Goal: Use online tool/utility: Utilize a website feature to perform a specific function

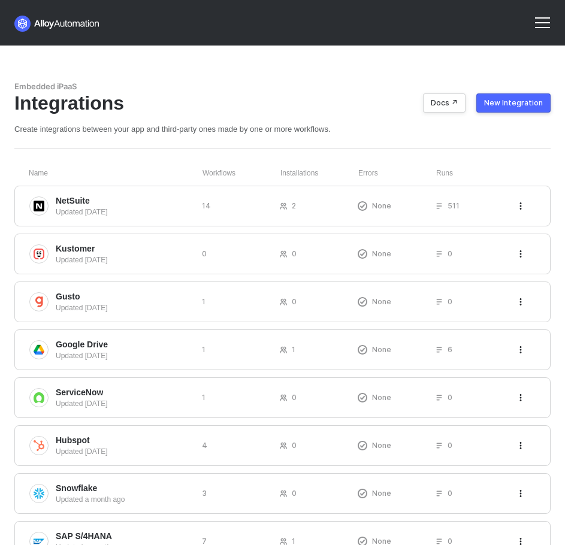
click at [538, 27] on div at bounding box center [542, 27] width 15 height 1
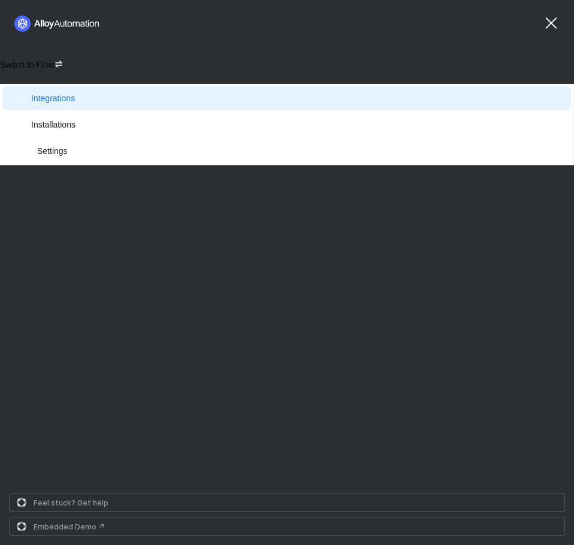
click at [60, 64] on icon "icon-switch" at bounding box center [59, 64] width 10 height 10
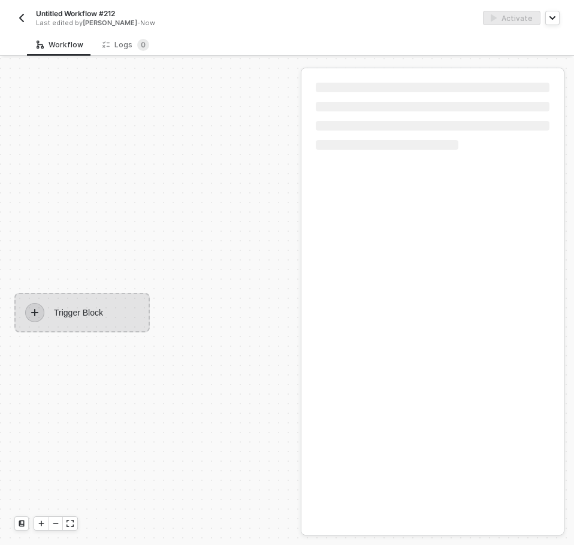
scroll to position [22, 0]
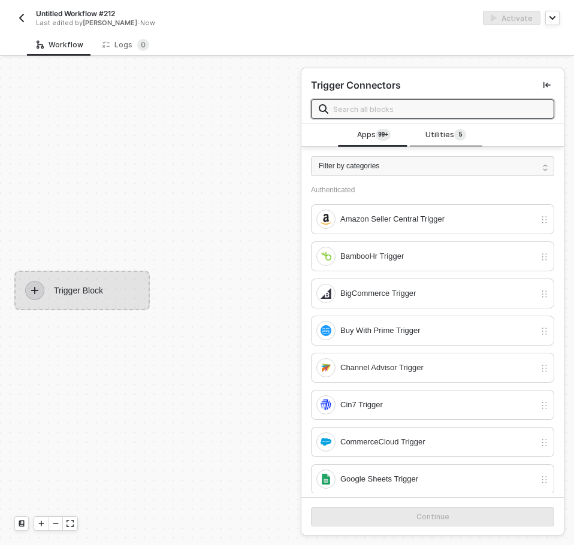
click at [420, 137] on div "Utilities 5" at bounding box center [446, 135] width 53 height 13
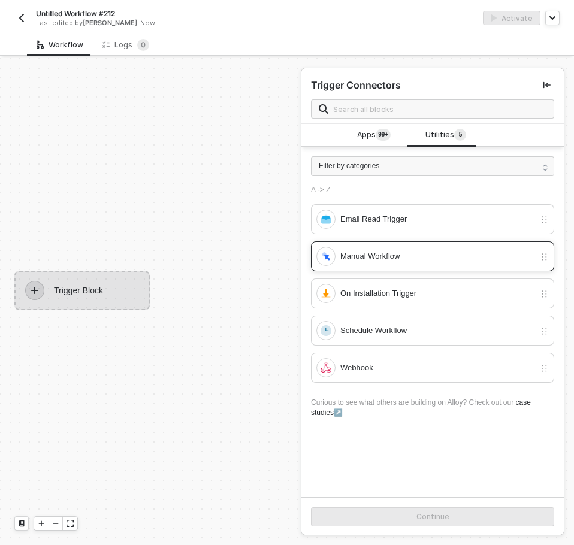
click at [384, 242] on div "Manual Workflow" at bounding box center [432, 257] width 243 height 30
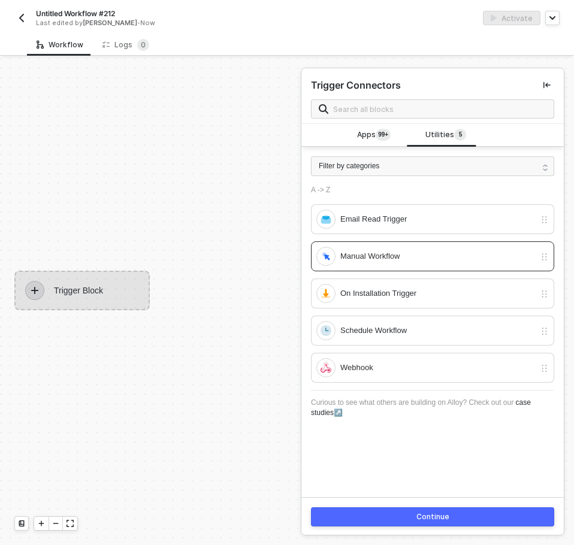
click at [412, 509] on button "Continue" at bounding box center [432, 517] width 243 height 19
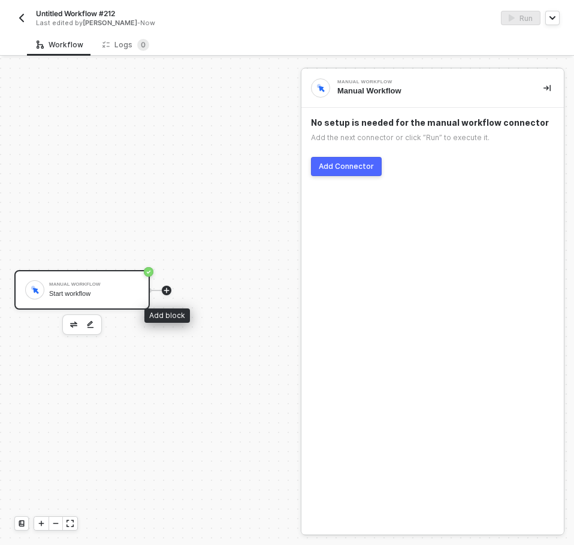
click at [165, 292] on icon "icon-play" at bounding box center [166, 290] width 7 height 7
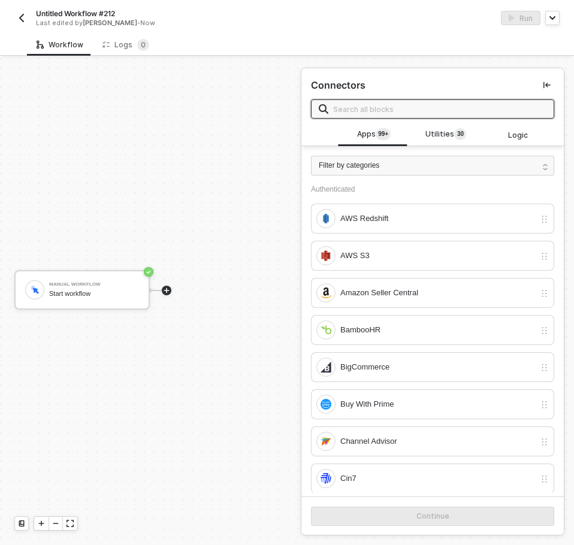
click at [411, 112] on input "text" at bounding box center [439, 109] width 213 height 13
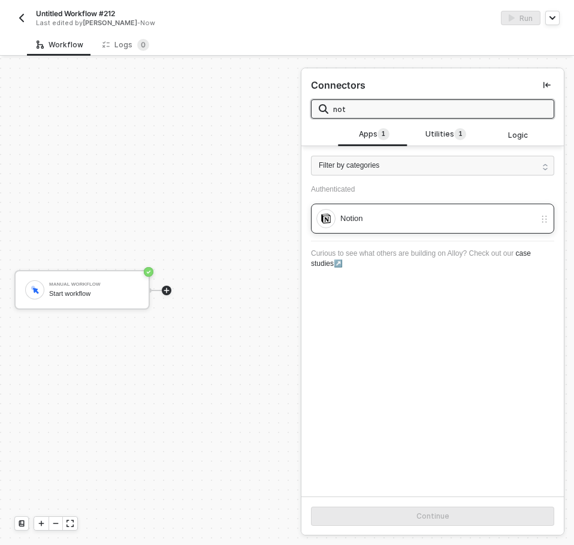
type input "not"
click at [388, 226] on div "Notion" at bounding box center [425, 218] width 219 height 19
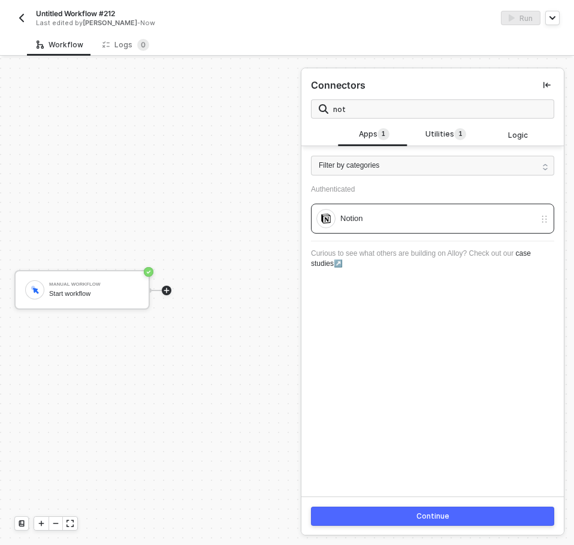
click at [491, 526] on button "Continue" at bounding box center [432, 516] width 243 height 19
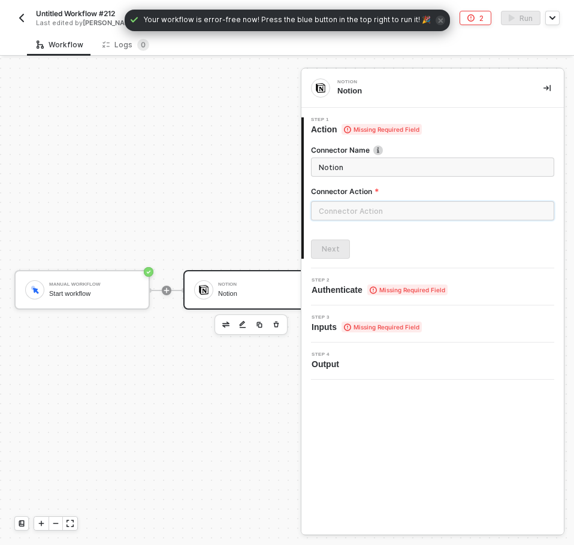
click at [349, 210] on input "text" at bounding box center [432, 210] width 243 height 19
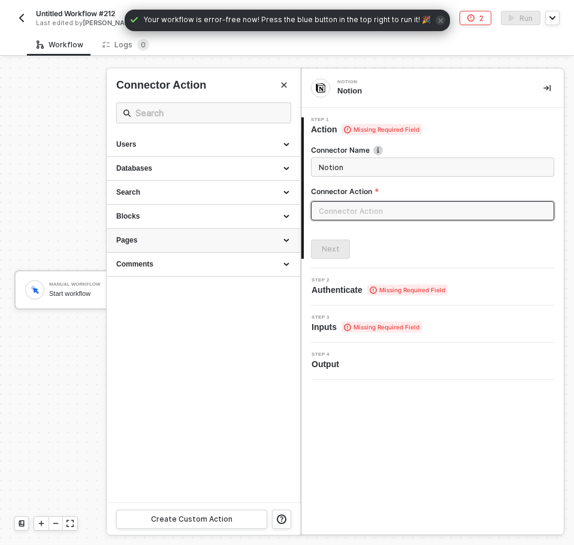
click at [153, 239] on div "Pages" at bounding box center [203, 241] width 174 height 10
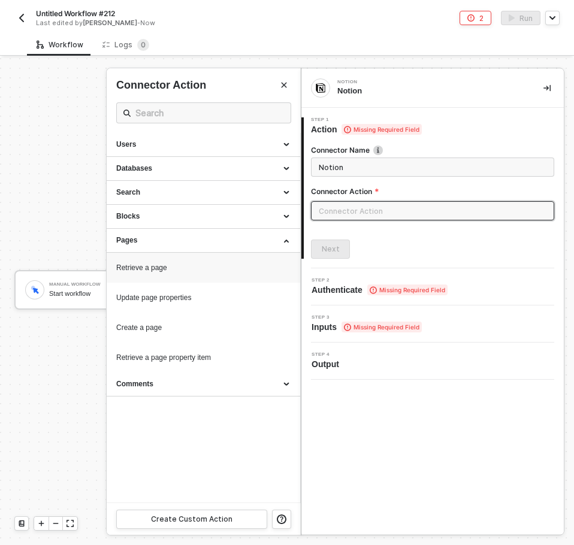
click at [158, 272] on div "Retrieve a page" at bounding box center [203, 268] width 174 height 10
type input "Pages - Retrieve a page"
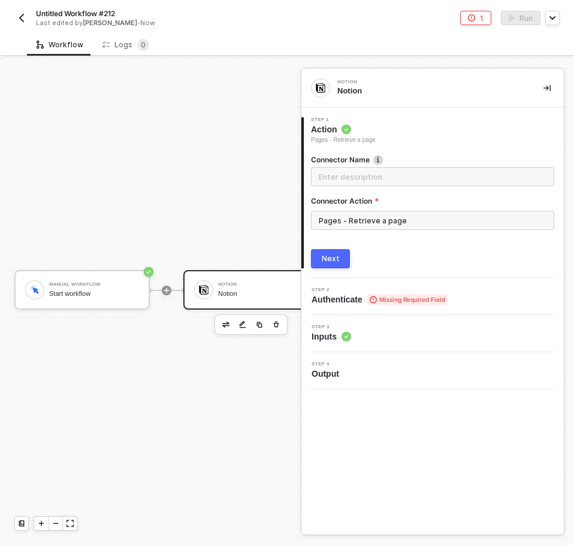
click at [322, 251] on button "Next" at bounding box center [330, 258] width 39 height 19
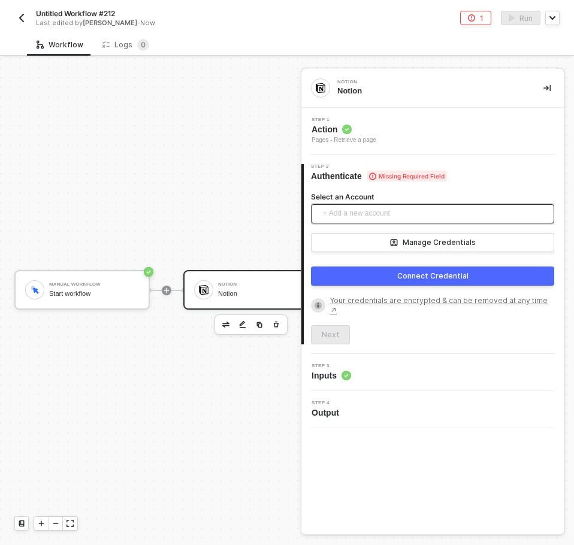
click at [322, 212] on input "Select an Account" at bounding box center [432, 214] width 229 height 18
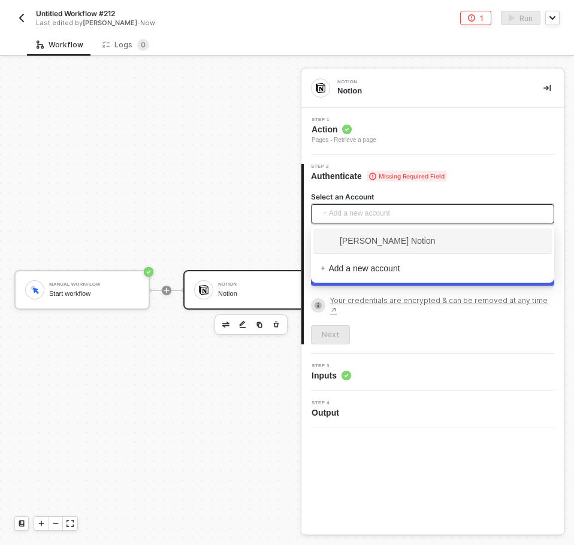
click at [333, 232] on span "[PERSON_NAME] Notion" at bounding box center [433, 240] width 224 height 19
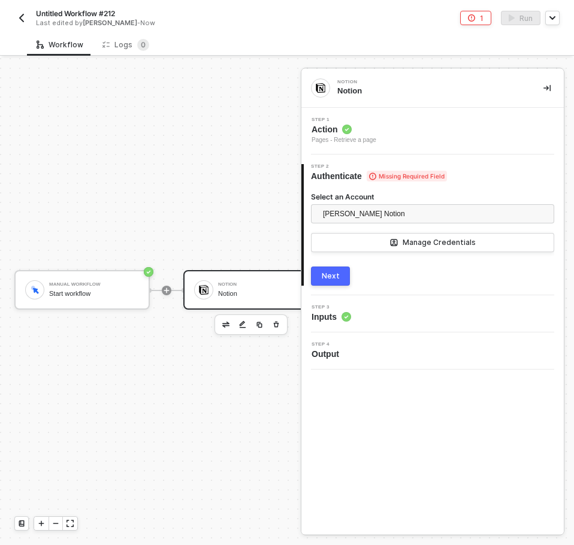
click at [334, 277] on div "Next" at bounding box center [331, 277] width 18 height 10
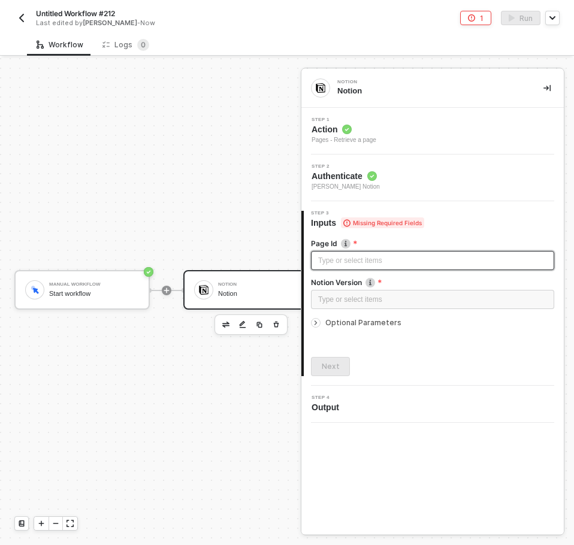
click at [325, 264] on div "Type or select items ﻿" at bounding box center [432, 260] width 229 height 11
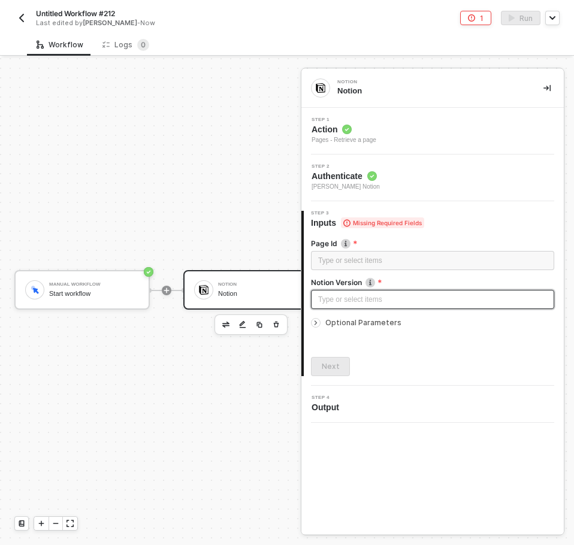
click at [329, 296] on div "Type or select items ﻿" at bounding box center [432, 299] width 229 height 11
click at [356, 129] on span "Action" at bounding box center [344, 129] width 65 height 12
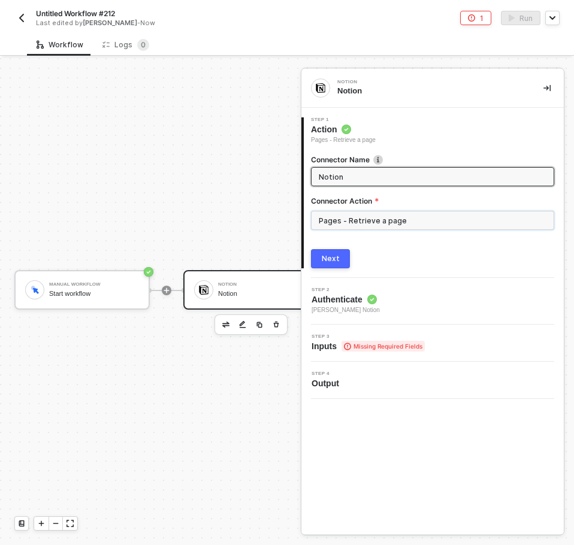
click at [345, 227] on input "Pages - Retrieve a page" at bounding box center [432, 220] width 243 height 19
